Goal: Entertainment & Leisure: Consume media (video, audio)

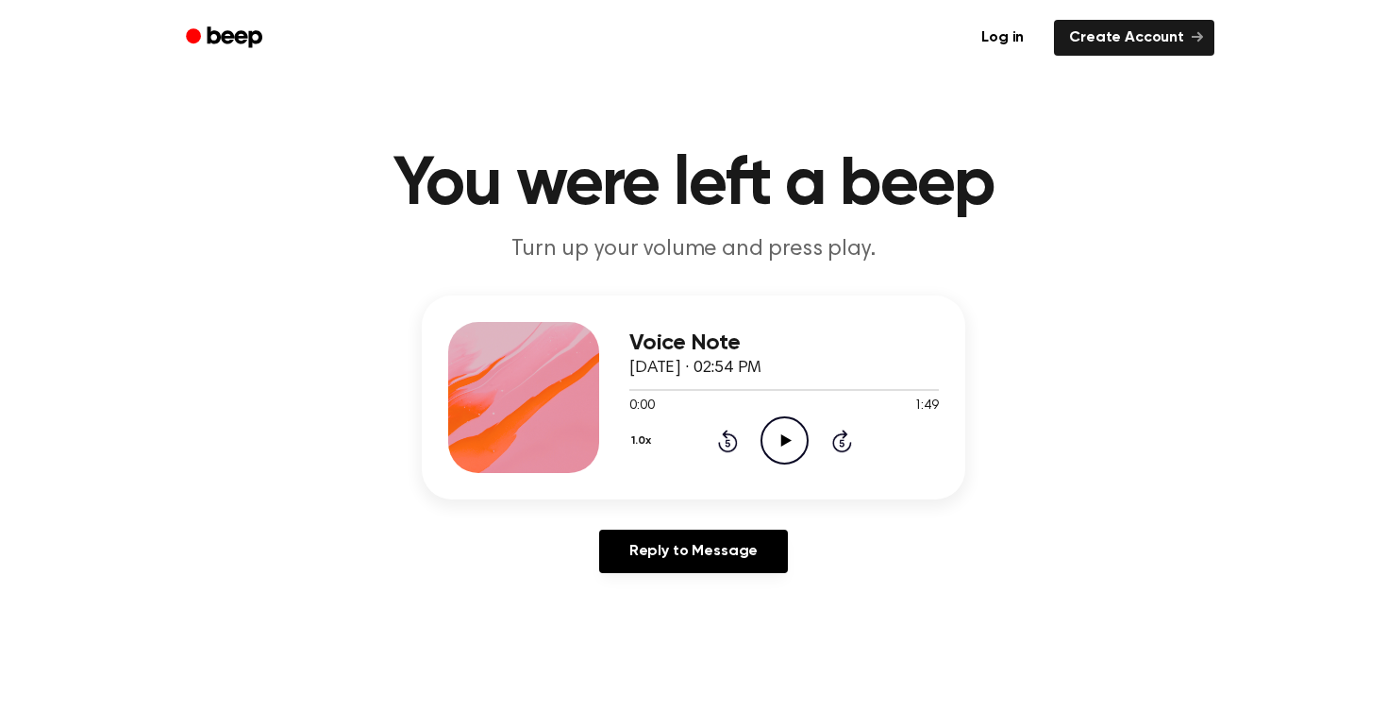
drag, startPoint x: 916, startPoint y: 420, endPoint x: 927, endPoint y: 420, distance: 10.4
click at [927, 420] on div "1.0x Rewind 5 seconds Play Audio Skip 5 seconds" at bounding box center [784, 440] width 310 height 48
